Goal: Navigation & Orientation: Go to known website

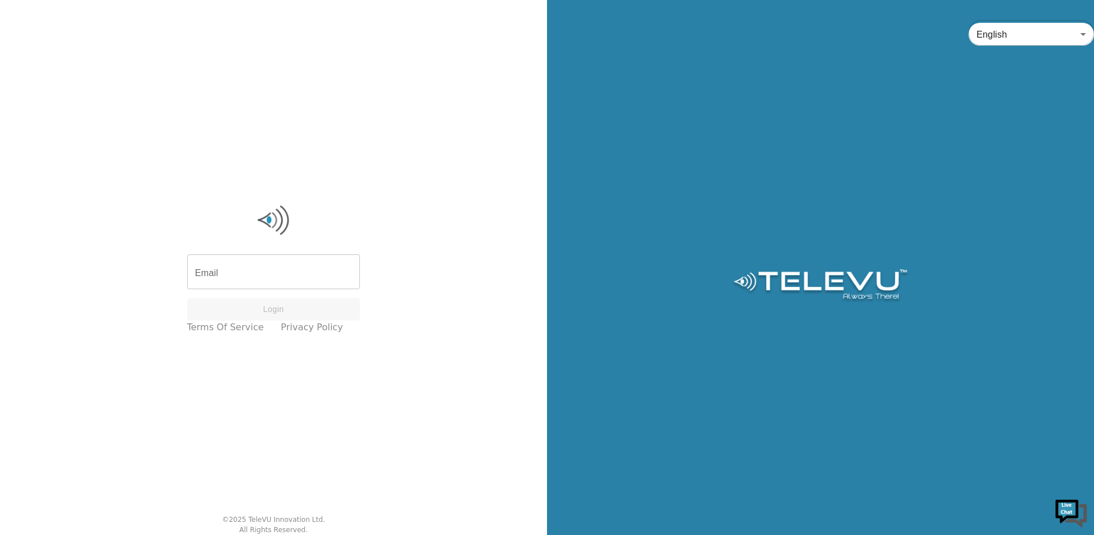
click at [228, 194] on div "Email Email Login Terms of Service Privacy Policy © 2025 TeleVU Innovation Ltd.…" at bounding box center [273, 267] width 547 height 535
click at [364, 240] on div "Email Email Login Terms of Service Privacy Policy © 2025 TeleVU Innovation Ltd.…" at bounding box center [273, 267] width 547 height 535
click at [547, 268] on div "English en ​" at bounding box center [820, 267] width 547 height 535
click at [1041, 41] on body "Email Email Login Terms of Service Privacy Policy © 2025 TeleVU Innovation Ltd.…" at bounding box center [547, 267] width 1094 height 535
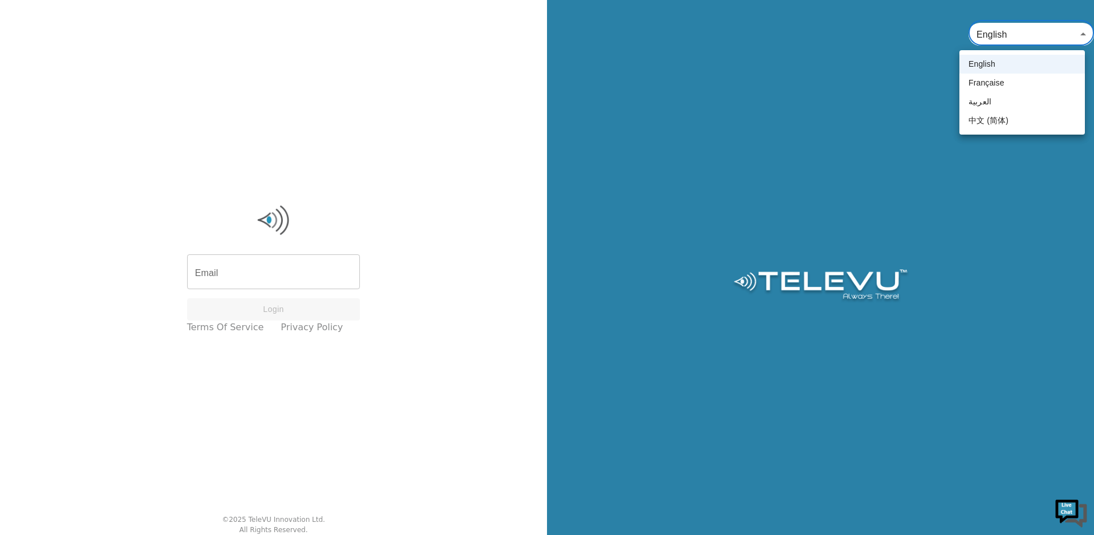
click at [1041, 41] on div at bounding box center [547, 267] width 1094 height 535
click at [1011, 40] on body "Email Email Login Terms of Service Privacy Policy © 2025 TeleVU Innovation Ltd.…" at bounding box center [547, 267] width 1094 height 535
click at [519, 297] on div at bounding box center [547, 267] width 1094 height 535
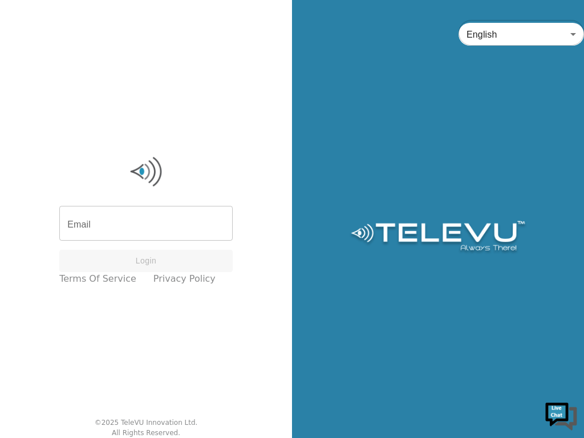
click at [154, 223] on input "Email" at bounding box center [145, 225] width 173 height 32
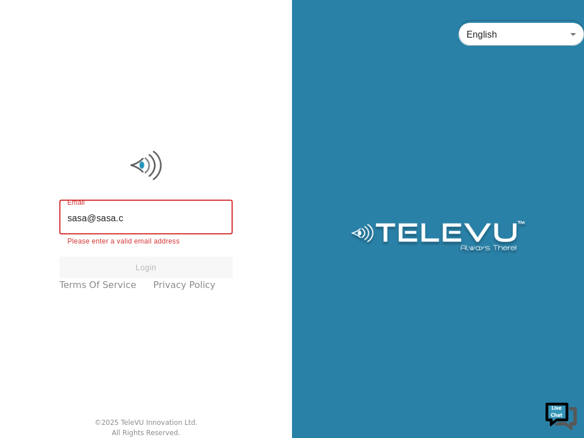
type input "[EMAIL_ADDRESS][DOMAIN_NAME]"
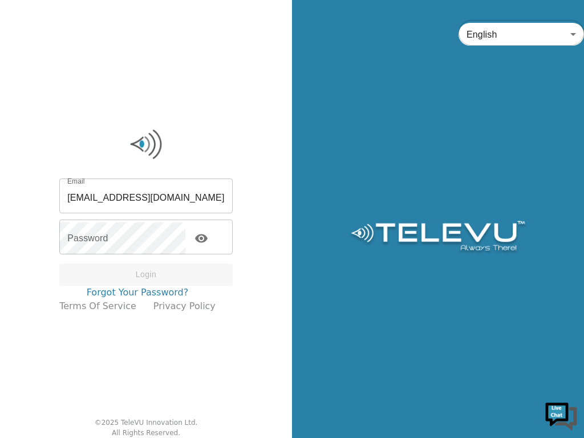
click at [130, 290] on link "Forgot your password?" at bounding box center [138, 293] width 102 height 14
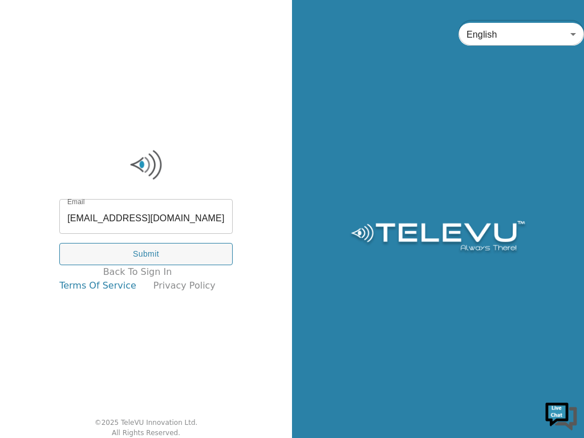
click at [127, 288] on link "Terms of Service" at bounding box center [97, 286] width 77 height 14
